Goal: Complete application form

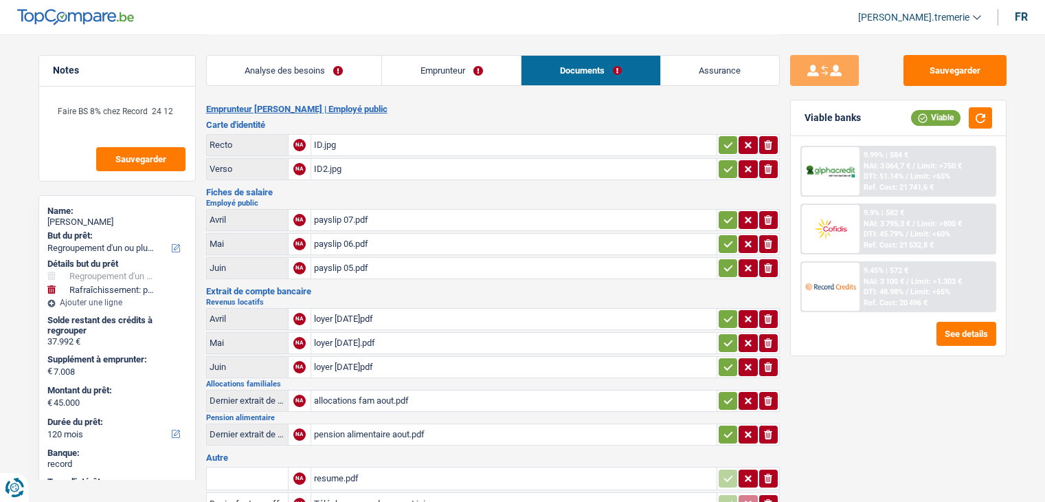
select select "refinancing"
select select "houseOrGarden"
select select "120"
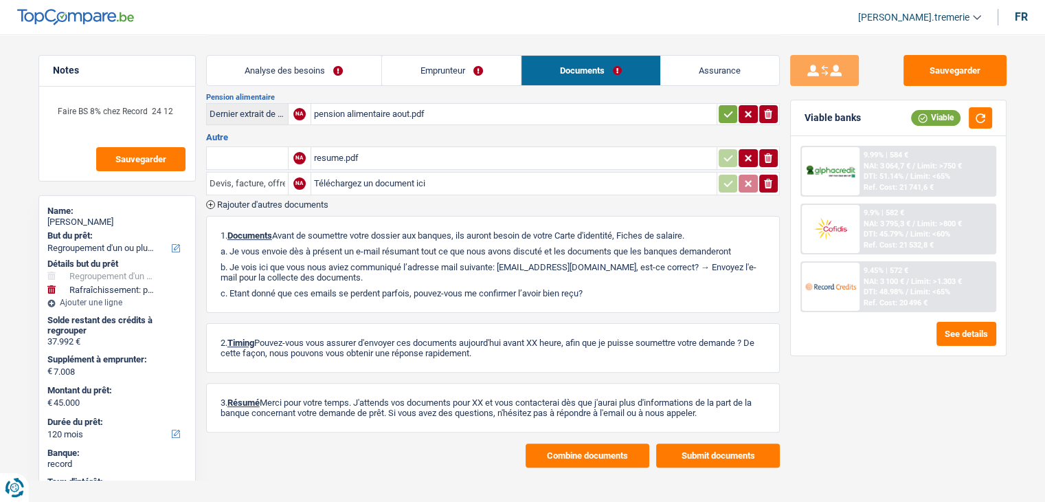
click at [253, 172] on input "Devis, facture, offre, bon de commande" at bounding box center [248, 183] width 76 height 22
click at [298, 202] on li "Attestation de votre employeur" at bounding box center [284, 210] width 141 height 17
type input "Attestation de votre employeur"
click at [375, 177] on input "Téléchargez un document ici" at bounding box center [514, 183] width 400 height 21
type input "C:\fakepath\lettre dette 2025.pdf"
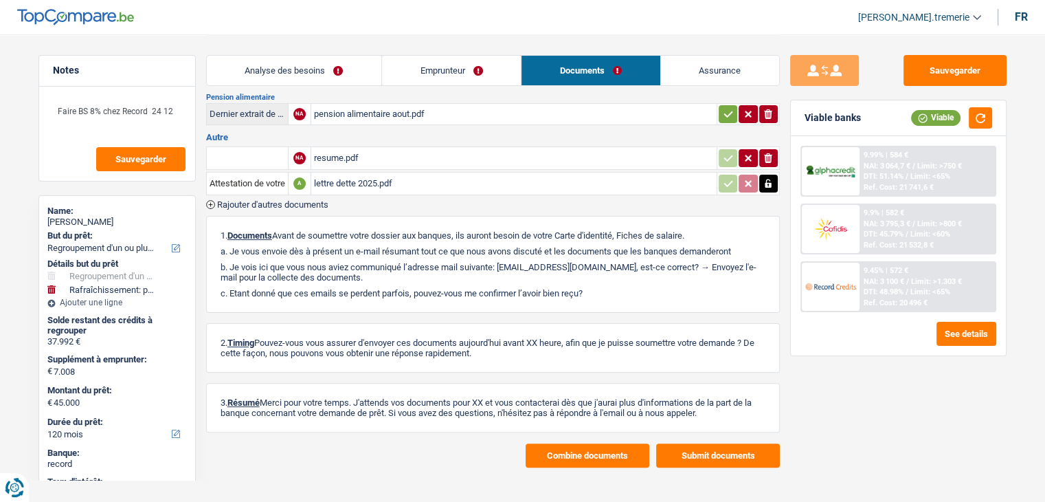
click at [338, 148] on div "resume.pdf" at bounding box center [514, 158] width 400 height 21
click at [943, 61] on button "Sauvegarder" at bounding box center [955, 70] width 103 height 31
